Goal: Task Accomplishment & Management: Complete application form

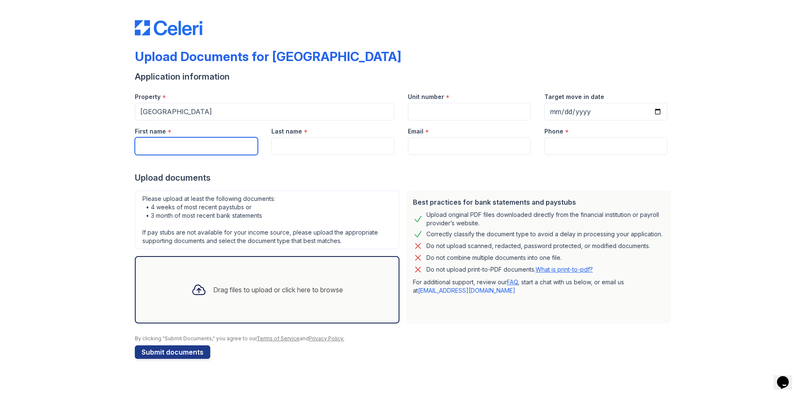
click at [236, 148] on input "First name" at bounding box center [196, 146] width 123 height 18
type input "Jamoy"
click at [281, 142] on input "Last name" at bounding box center [332, 146] width 123 height 18
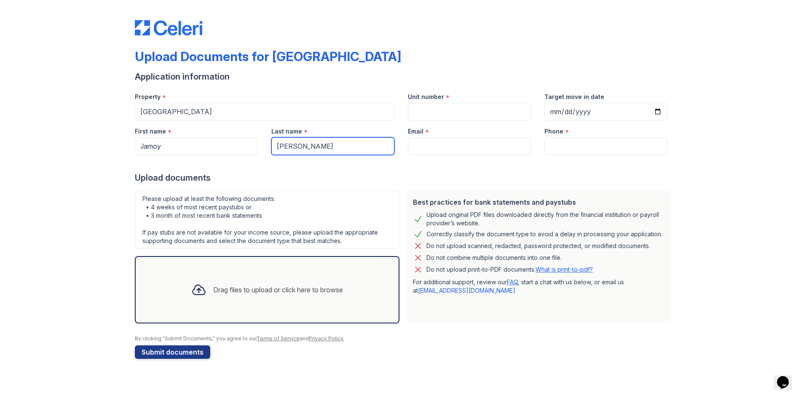
type input "[PERSON_NAME]"
drag, startPoint x: 462, startPoint y: 142, endPoint x: 454, endPoint y: 142, distance: 8.5
click at [458, 142] on input "Email" at bounding box center [469, 146] width 123 height 18
paste input "[EMAIL_ADDRESS][DOMAIN_NAME]"
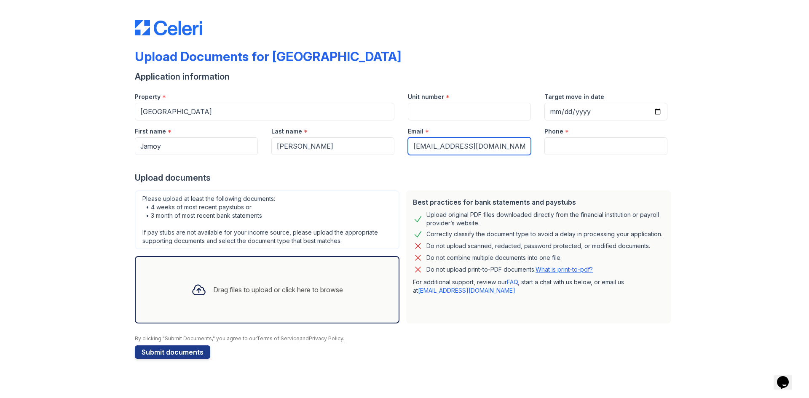
type input "[EMAIL_ADDRESS][DOMAIN_NAME]"
click at [472, 122] on div "Email *" at bounding box center [469, 129] width 123 height 17
click at [473, 117] on input "Unit number" at bounding box center [469, 112] width 123 height 18
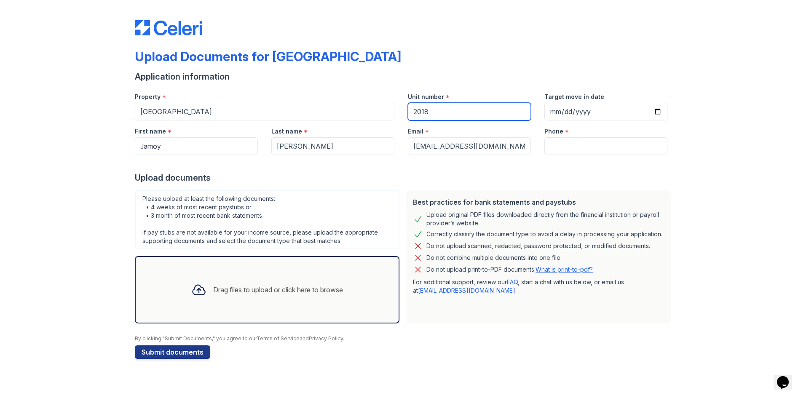
type input "2018"
click at [580, 137] on div "Phone *" at bounding box center [606, 129] width 123 height 17
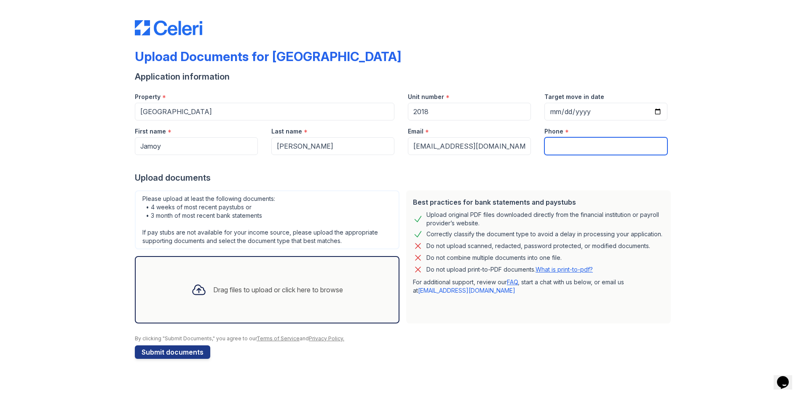
click at [581, 149] on input "Phone" at bounding box center [606, 146] width 123 height 18
paste input "[PHONE_NUMBER]"
type input "[PHONE_NUMBER]"
click at [179, 357] on button "Submit documents" at bounding box center [172, 352] width 75 height 13
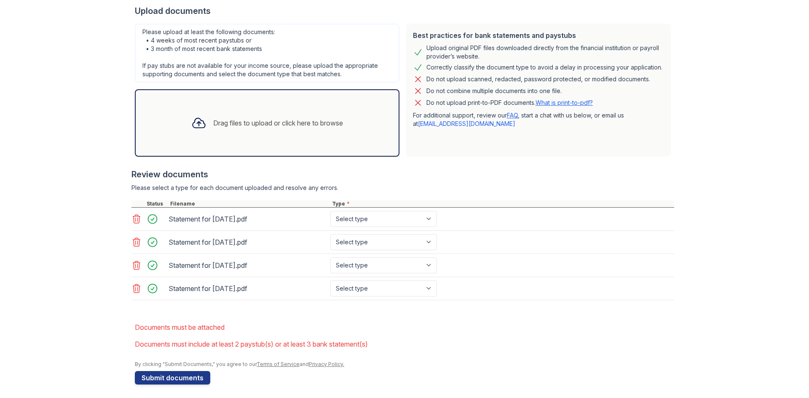
scroll to position [194, 0]
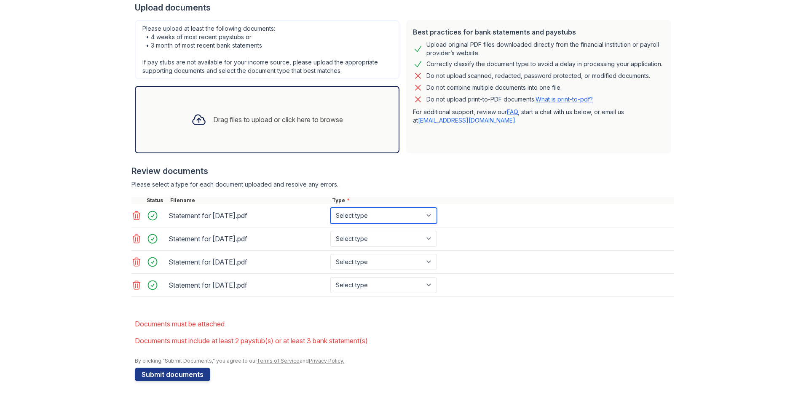
click at [416, 221] on select "Select type Paystub Bank Statement Offer Letter Tax Documents Benefit Award Let…" at bounding box center [383, 216] width 107 height 16
select select "paystub"
click at [330, 208] on select "Select type Paystub Bank Statement Offer Letter Tax Documents Benefit Award Let…" at bounding box center [383, 216] width 107 height 16
click at [376, 236] on select "Select type Paystub Bank Statement Offer Letter Tax Documents Benefit Award Let…" at bounding box center [383, 239] width 107 height 16
select select "paystub"
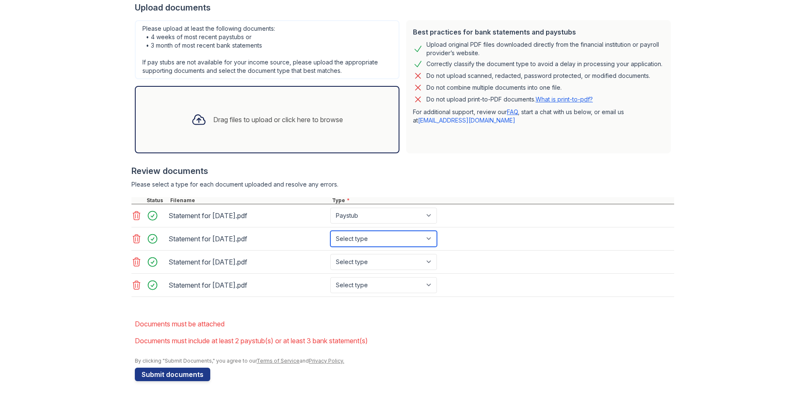
click at [330, 231] on select "Select type Paystub Bank Statement Offer Letter Tax Documents Benefit Award Let…" at bounding box center [383, 239] width 107 height 16
click at [370, 260] on select "Select type Paystub Bank Statement Offer Letter Tax Documents Benefit Award Let…" at bounding box center [383, 262] width 107 height 16
select select "paystub"
click at [330, 254] on select "Select type Paystub Bank Statement Offer Letter Tax Documents Benefit Award Let…" at bounding box center [383, 262] width 107 height 16
click at [368, 283] on select "Select type Paystub Bank Statement Offer Letter Tax Documents Benefit Award Let…" at bounding box center [383, 285] width 107 height 16
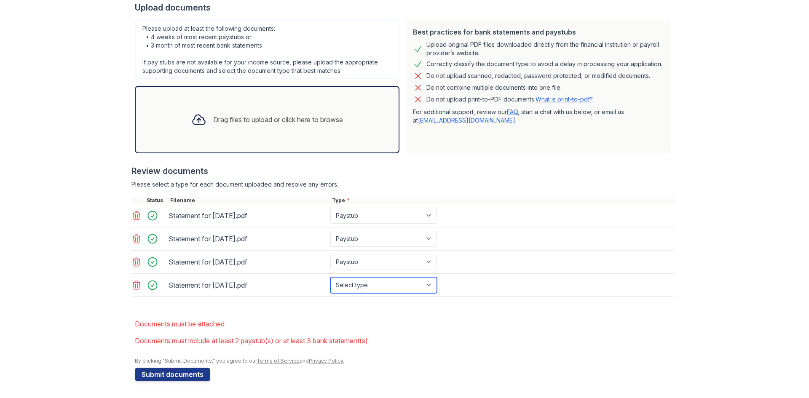
select select "paystub"
click at [330, 277] on select "Select type Paystub Bank Statement Offer Letter Tax Documents Benefit Award Let…" at bounding box center [383, 285] width 107 height 16
click at [179, 382] on div "Upload Documents for [GEOGRAPHIC_DATA] Please correct the errors below. Applica…" at bounding box center [405, 96] width 540 height 575
click at [183, 375] on button "Submit documents" at bounding box center [172, 374] width 75 height 13
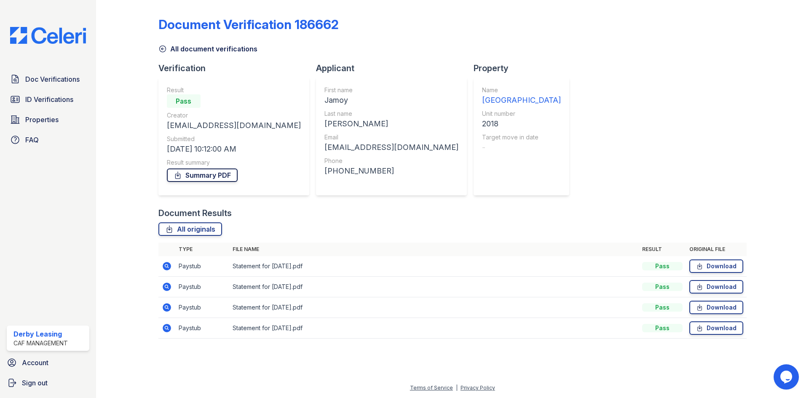
click at [199, 177] on link "Summary PDF" at bounding box center [202, 175] width 71 height 13
